Goal: Task Accomplishment & Management: Manage account settings

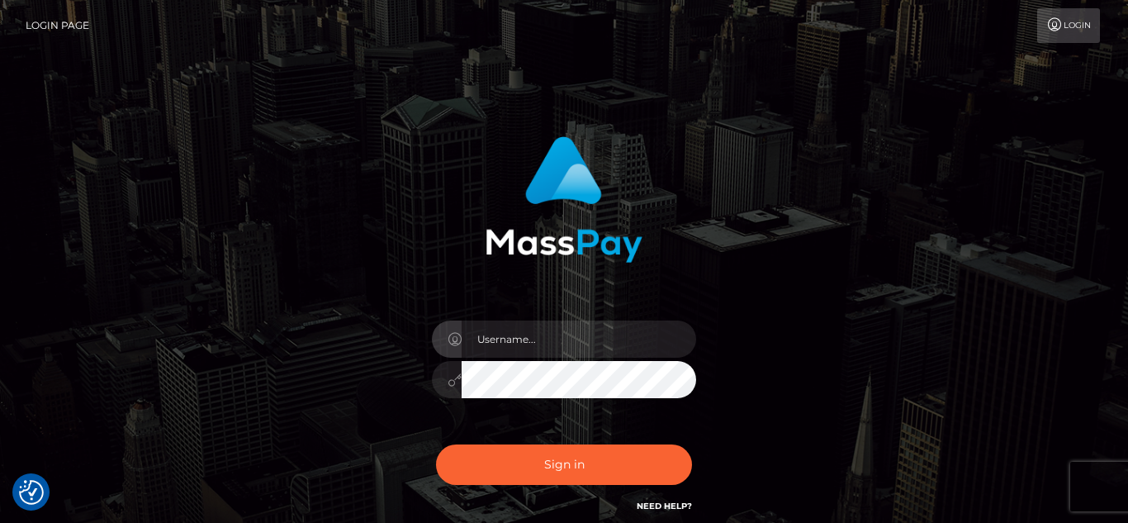
type input "VixEtoile"
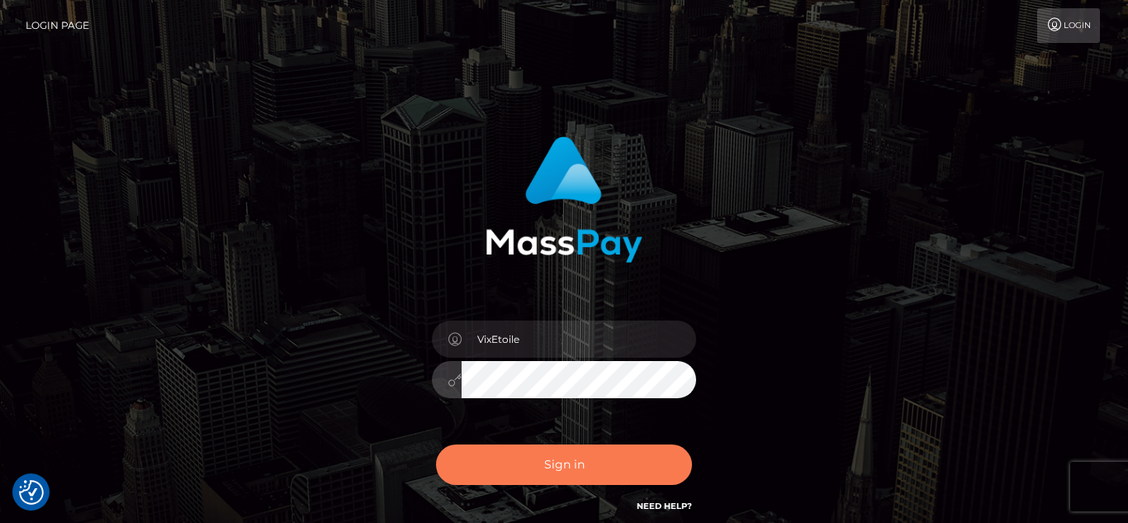
click at [564, 459] on button "Sign in" at bounding box center [564, 464] width 256 height 40
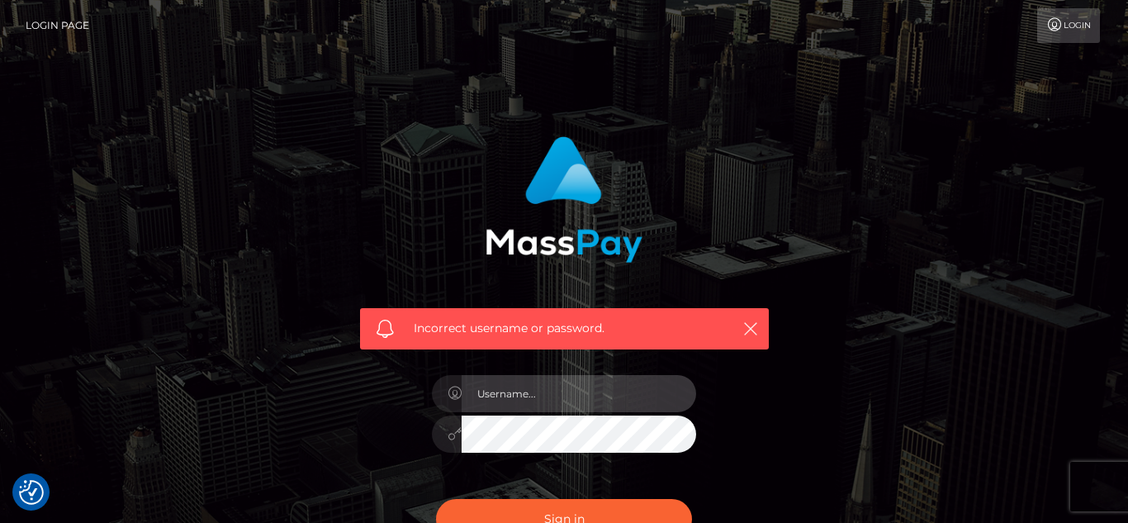
click at [625, 393] on input "text" at bounding box center [579, 393] width 234 height 37
type input "[EMAIL_ADDRESS][DOMAIN_NAME]"
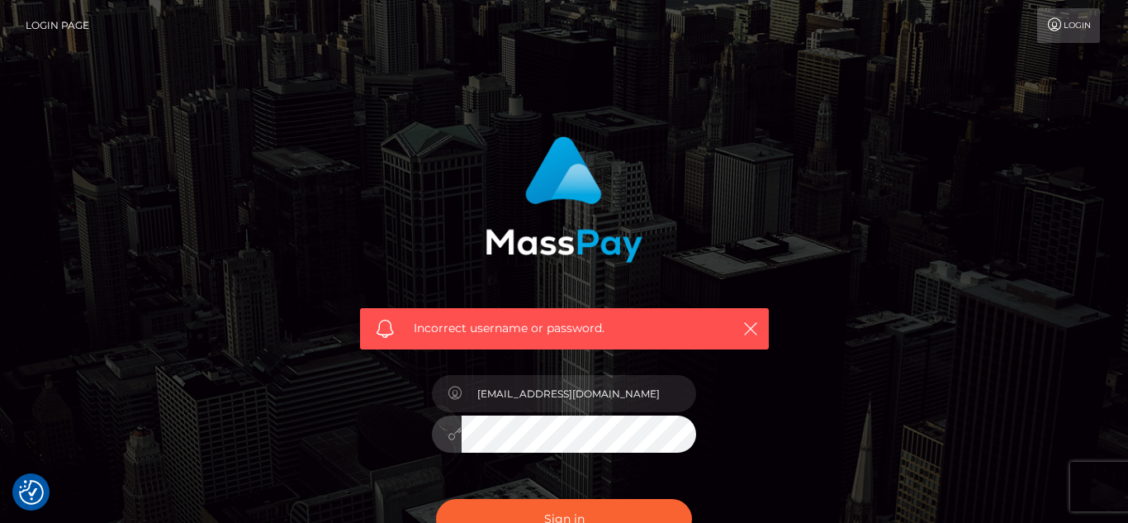
click at [436, 499] on button "Sign in" at bounding box center [564, 519] width 256 height 40
checkbox input "true"
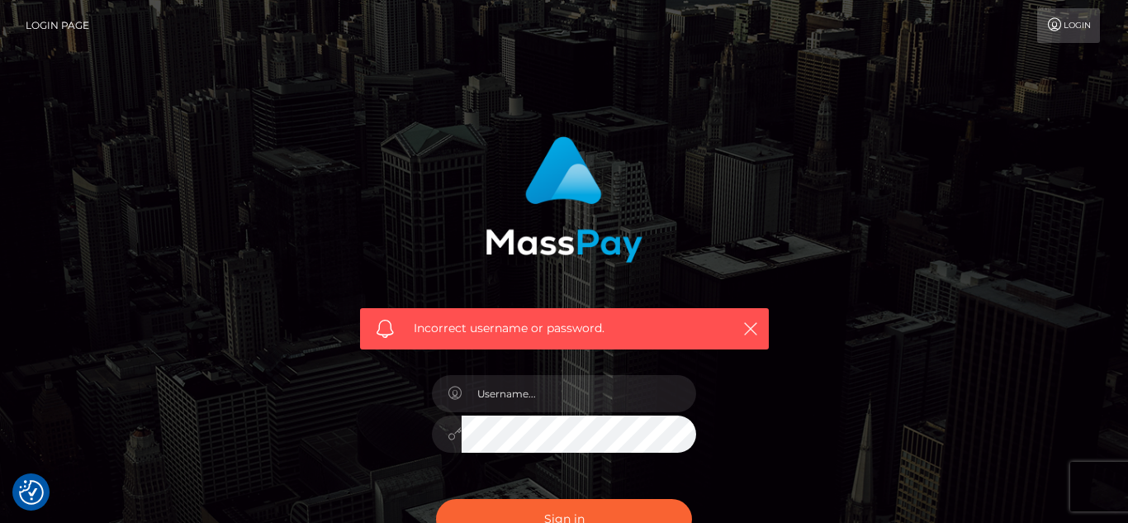
click at [36, 21] on link "Login Page" at bounding box center [58, 25] width 64 height 35
